Goal: Check status: Check status

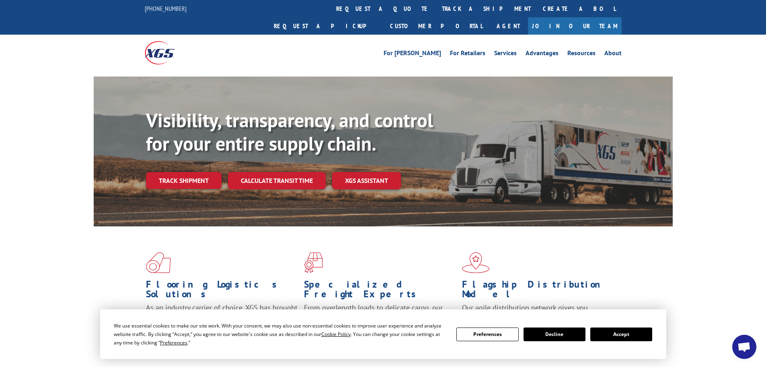
click at [436, 9] on link "track a shipment" at bounding box center [486, 8] width 101 height 17
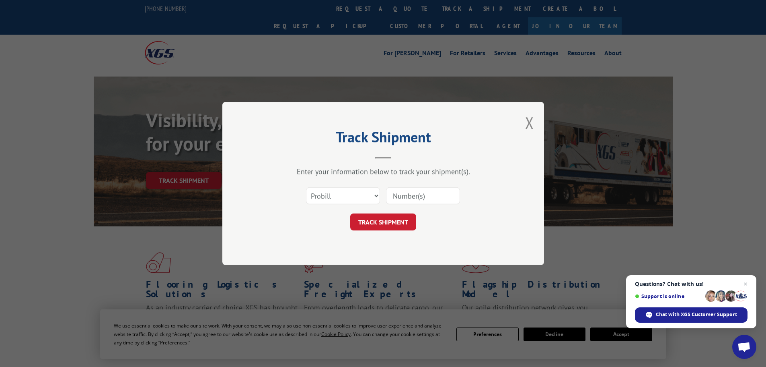
click at [416, 194] on input at bounding box center [423, 195] width 74 height 17
paste input "17673474"
type input "17673474"
click at [391, 222] on button "TRACK SHIPMENT" at bounding box center [383, 221] width 66 height 17
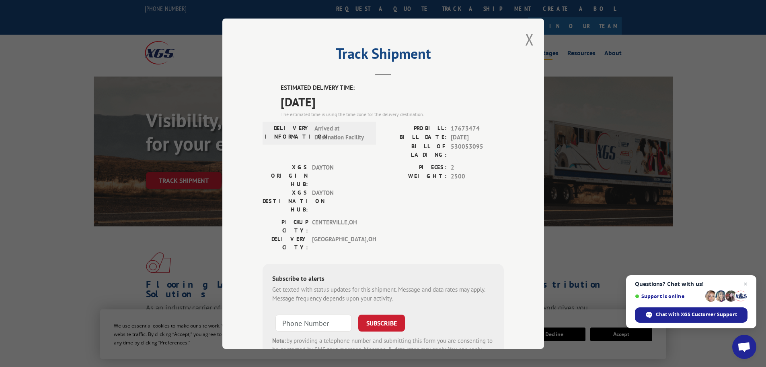
click at [526, 41] on button "Close modal" at bounding box center [529, 39] width 9 height 21
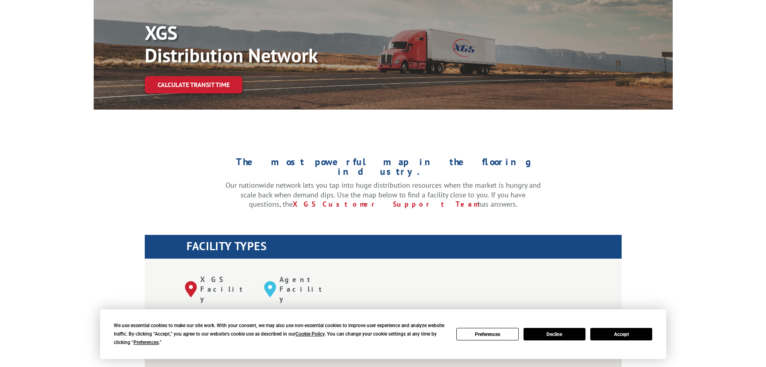
scroll to position [161, 0]
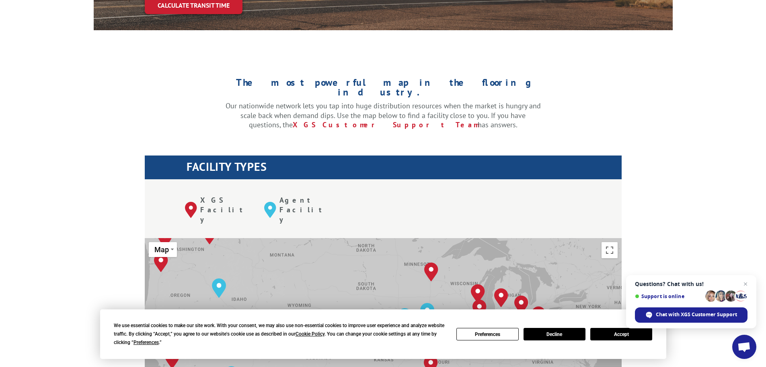
click at [620, 330] on button "Accept" at bounding box center [622, 334] width 62 height 12
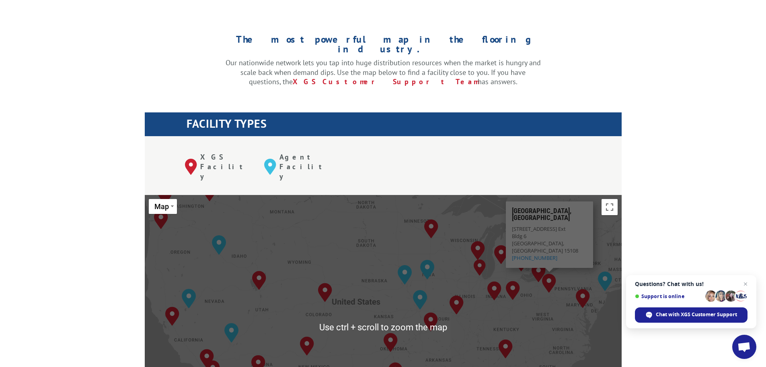
scroll to position [241, 0]
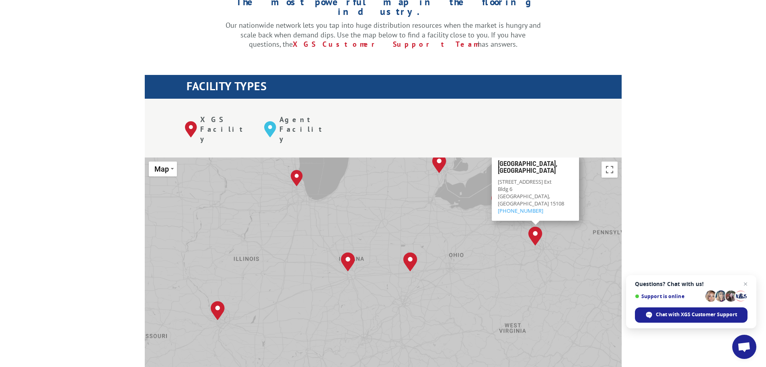
drag, startPoint x: 532, startPoint y: 201, endPoint x: 479, endPoint y: 233, distance: 62.0
click at [479, 233] on div "Albuquerque, NM Baltimore, MD Boise, ID Chicago, IL Chino, CA Cleveland, OH Dal…" at bounding box center [383, 289] width 477 height 265
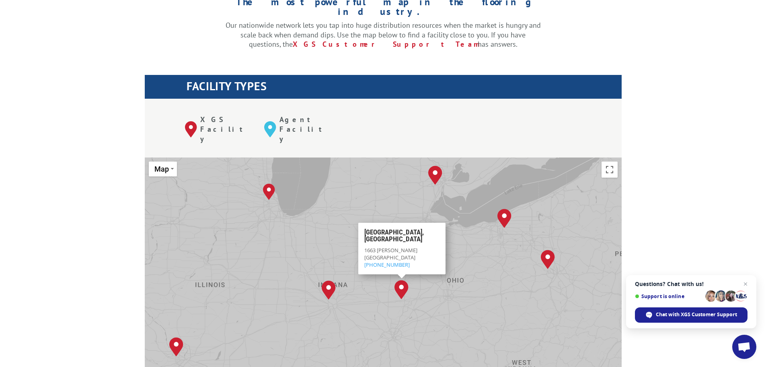
click at [384, 261] on link "800-267-3007" at bounding box center [386, 264] width 45 height 7
